Goal: Information Seeking & Learning: Learn about a topic

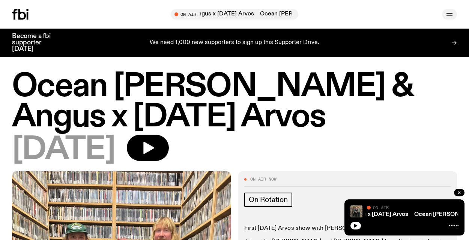
click at [449, 14] on icon "button" at bounding box center [450, 14] width 6 height 0
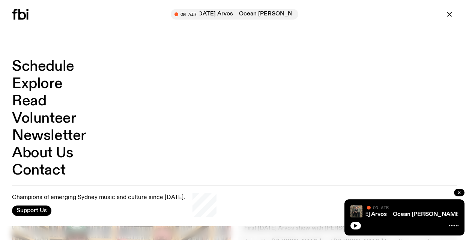
click at [52, 65] on link "Schedule" at bounding box center [43, 66] width 62 height 14
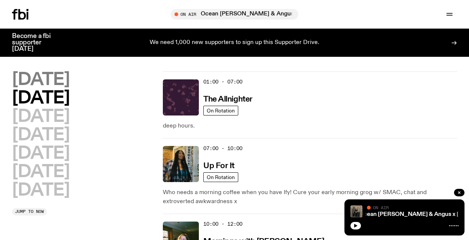
click at [61, 80] on h2 "[DATE]" at bounding box center [40, 79] width 57 height 17
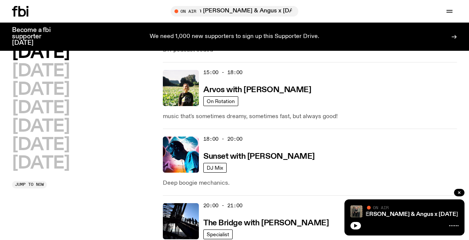
scroll to position [405, 0]
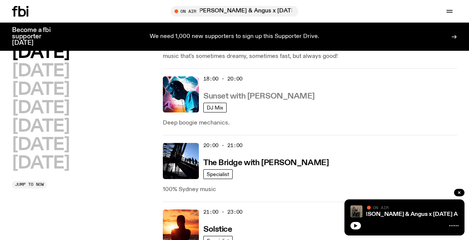
click at [250, 94] on h3 "Sunset with [PERSON_NAME]" at bounding box center [260, 96] width 112 height 8
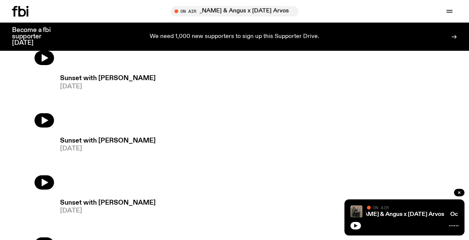
scroll to position [392, 0]
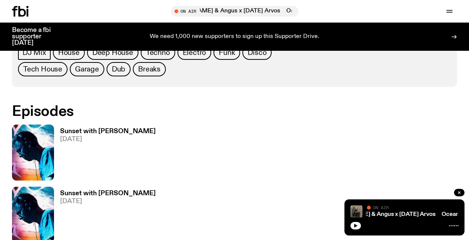
click at [89, 128] on h3 "Sunset with [PERSON_NAME]" at bounding box center [108, 131] width 96 height 6
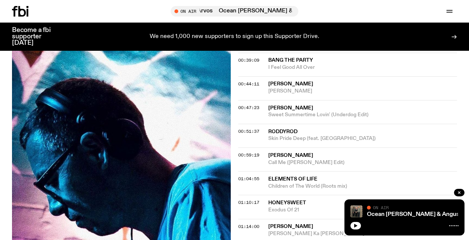
scroll to position [434, 0]
